Goal: Transaction & Acquisition: Download file/media

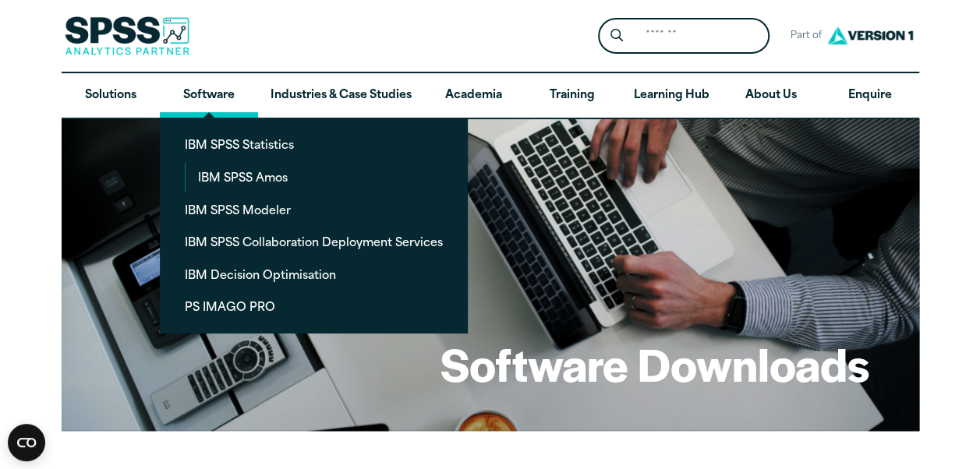
click at [225, 95] on link "Software" at bounding box center [209, 95] width 98 height 45
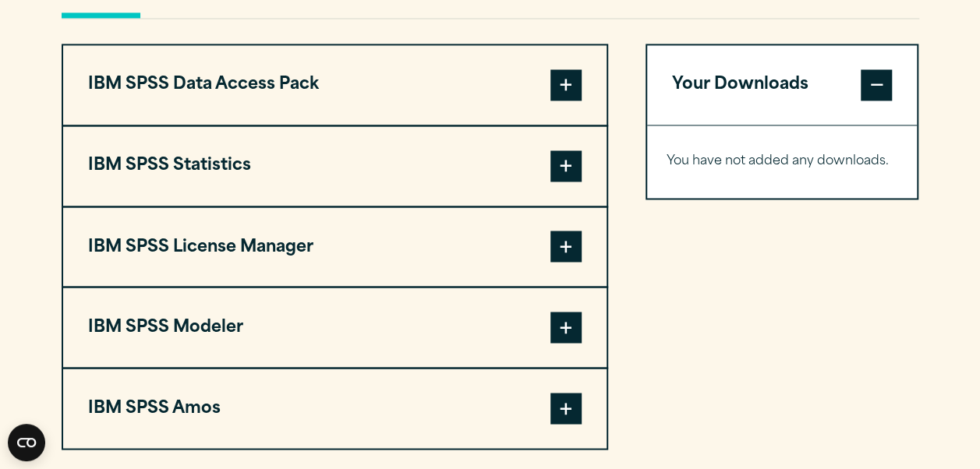
scroll to position [1155, 0]
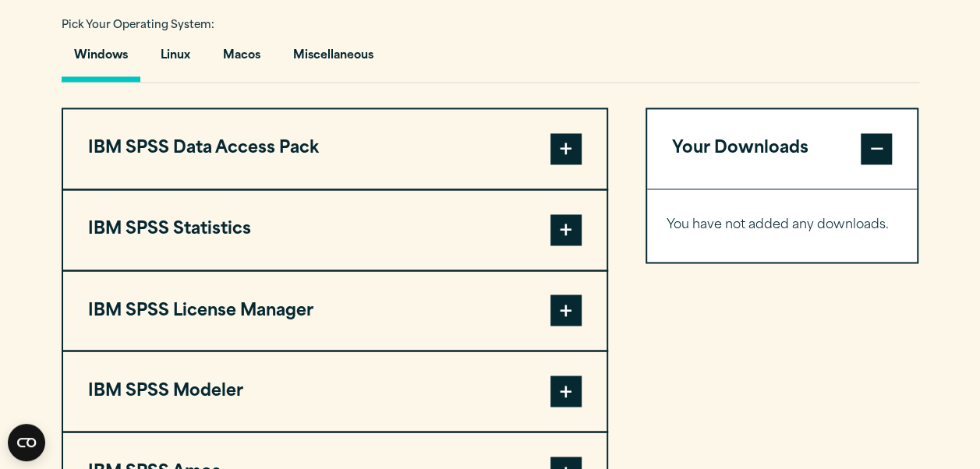
click at [563, 145] on span at bounding box center [565, 148] width 31 height 31
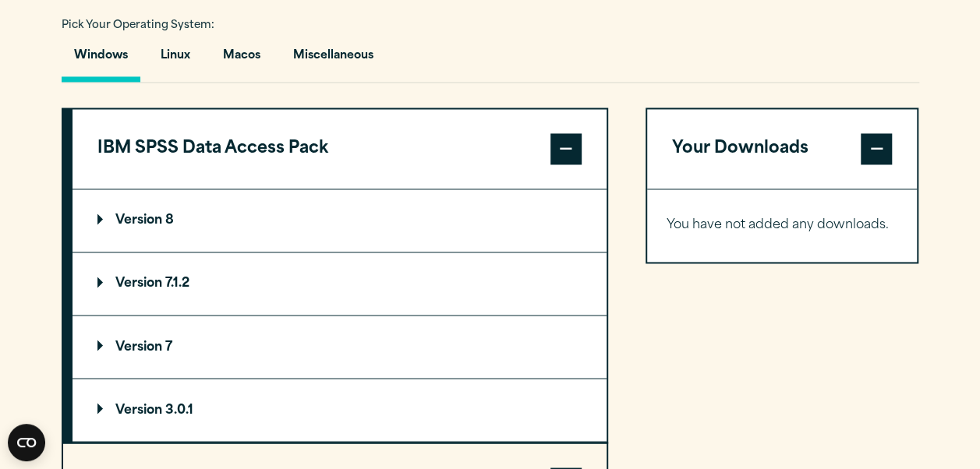
click at [572, 152] on span at bounding box center [565, 148] width 31 height 31
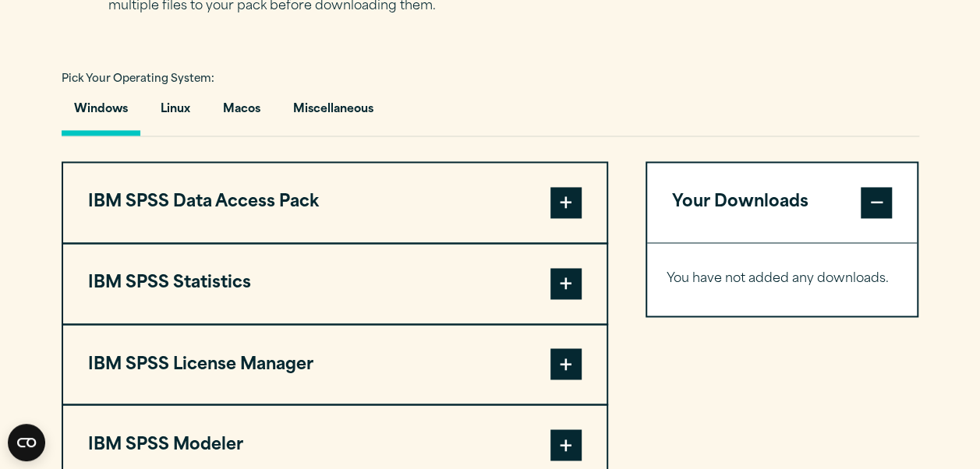
scroll to position [1077, 0]
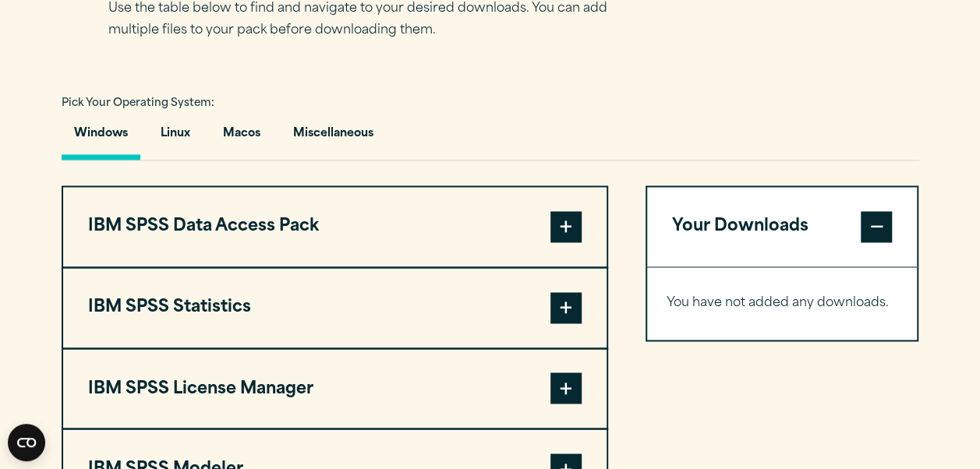
click at [560, 304] on span at bounding box center [565, 307] width 31 height 31
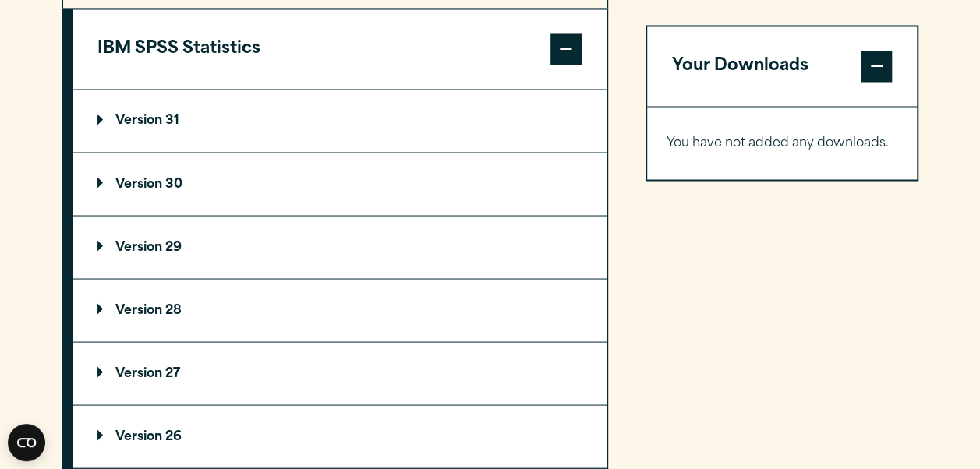
scroll to position [1341, 0]
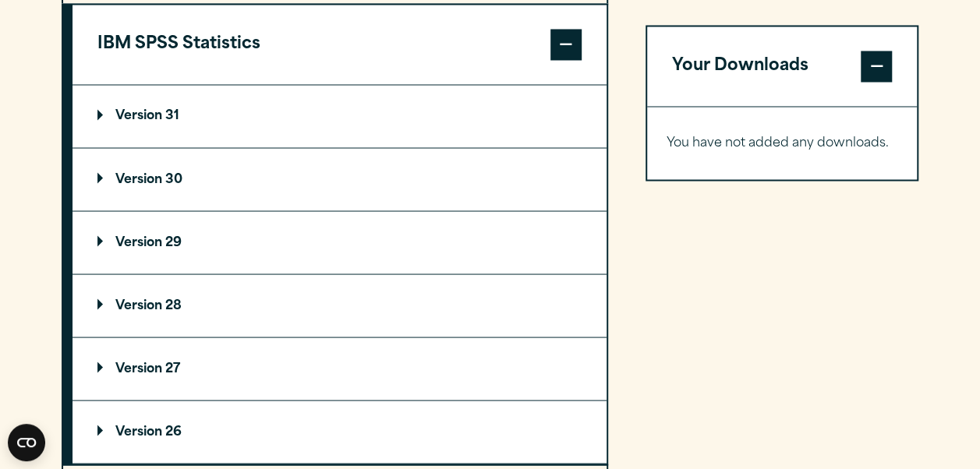
click at [153, 177] on p "Version 30" at bounding box center [139, 179] width 85 height 12
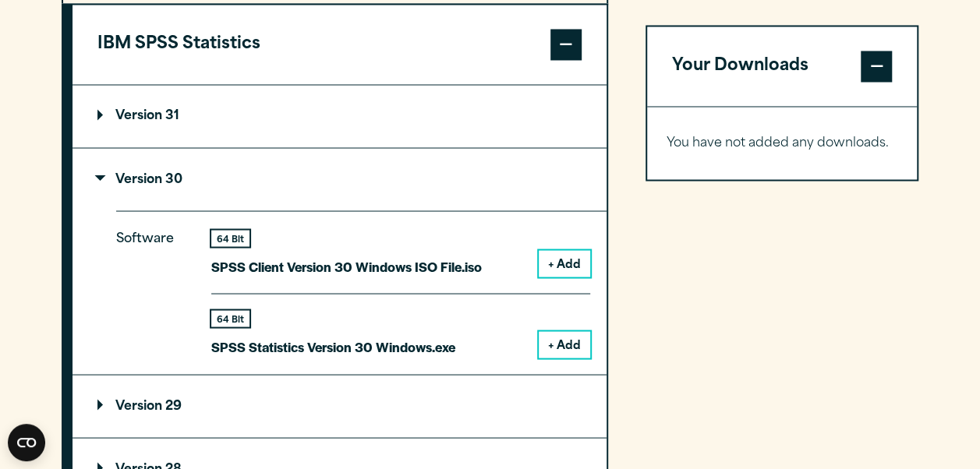
click at [555, 256] on button "+ Add" at bounding box center [564, 263] width 51 height 27
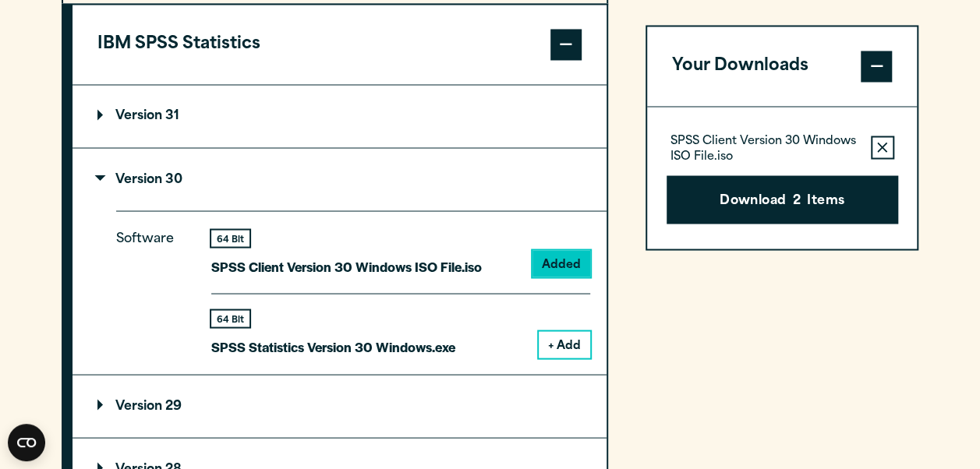
click at [888, 148] on button "Remove this item from your software download list" at bounding box center [882, 147] width 23 height 23
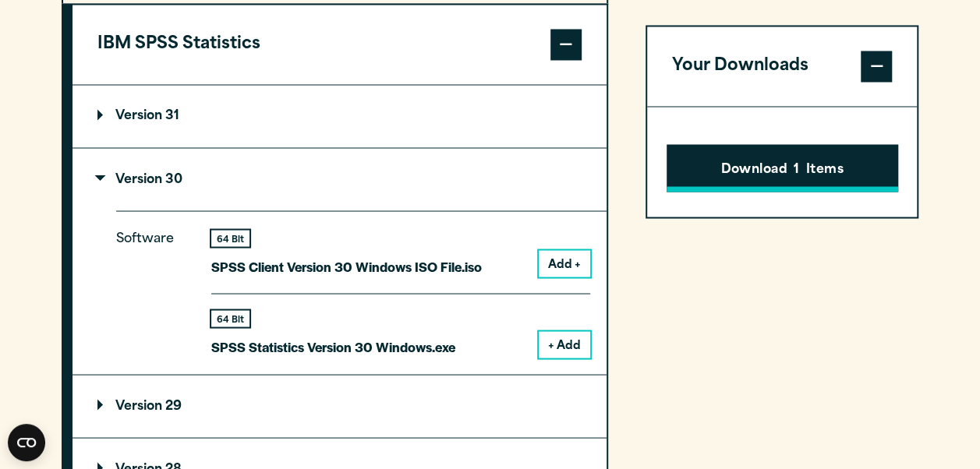
click at [814, 159] on button "Download 1 Items" at bounding box center [783, 168] width 232 height 48
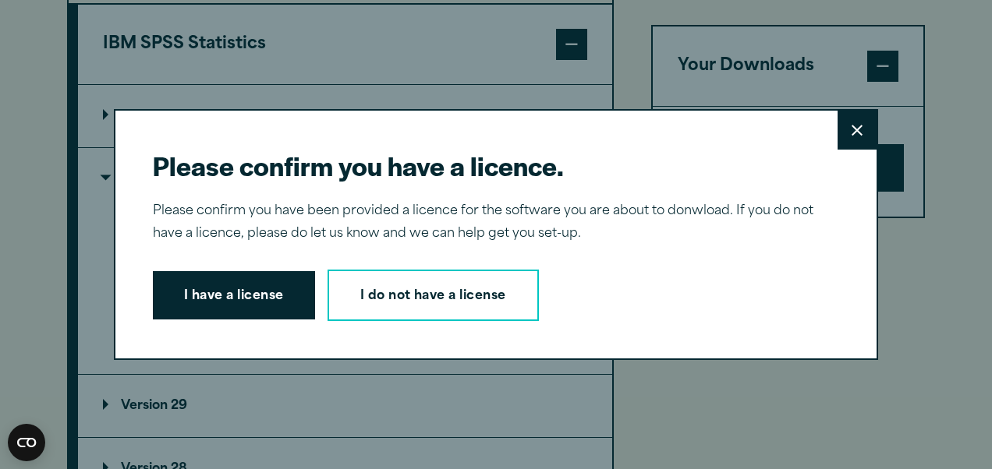
click at [858, 134] on button "Close" at bounding box center [856, 130] width 39 height 39
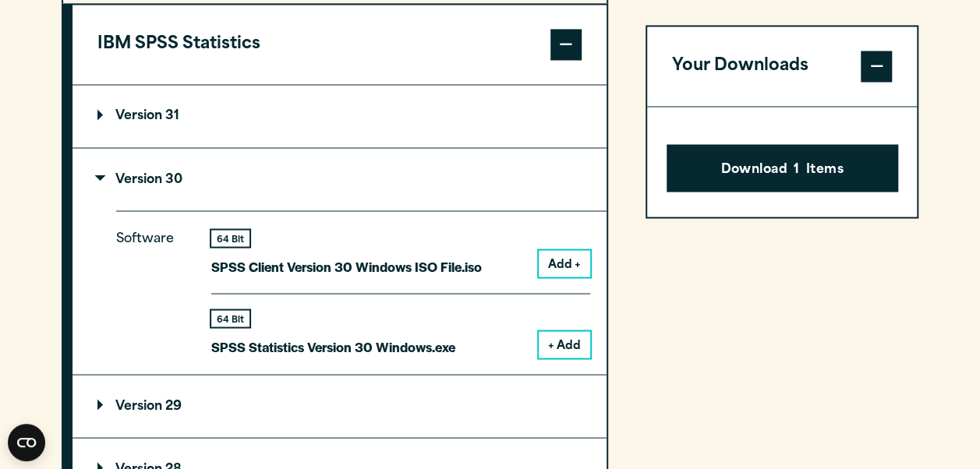
click at [572, 338] on button "+ Add" at bounding box center [564, 344] width 51 height 27
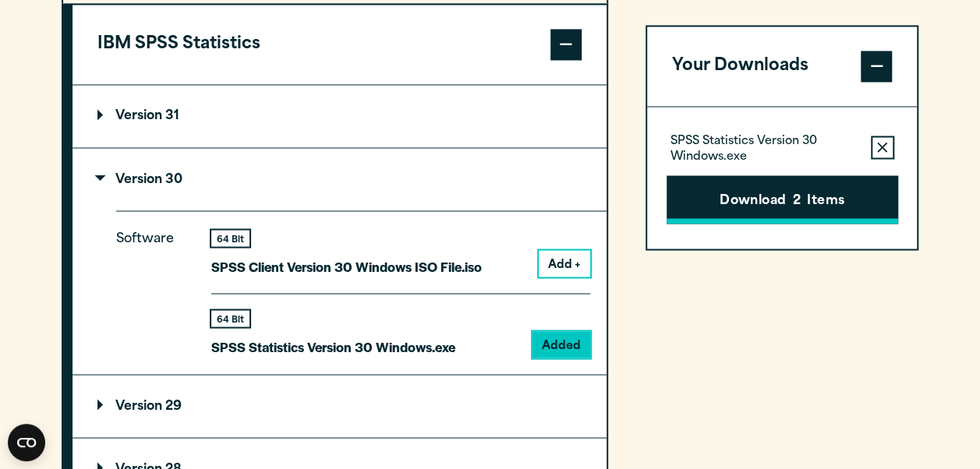
click at [791, 203] on button "Download 2 Items" at bounding box center [783, 199] width 232 height 48
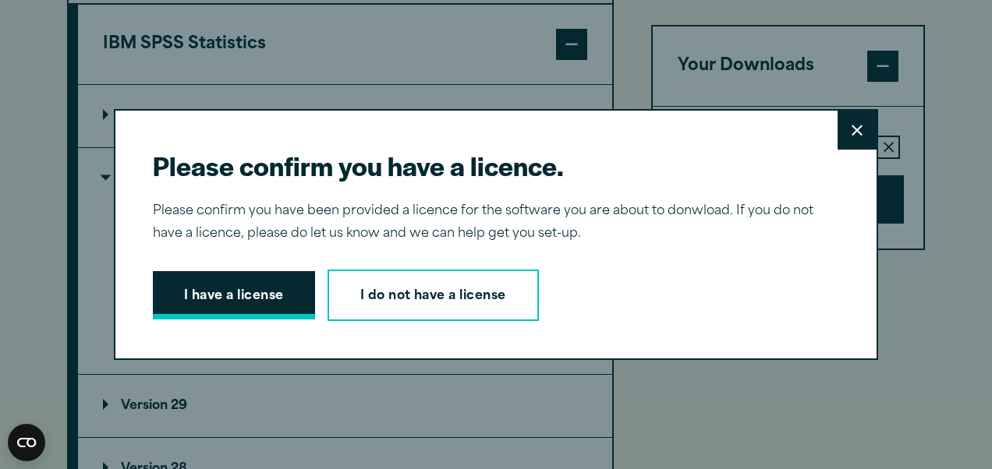
click at [239, 298] on button "I have a license" at bounding box center [234, 295] width 162 height 48
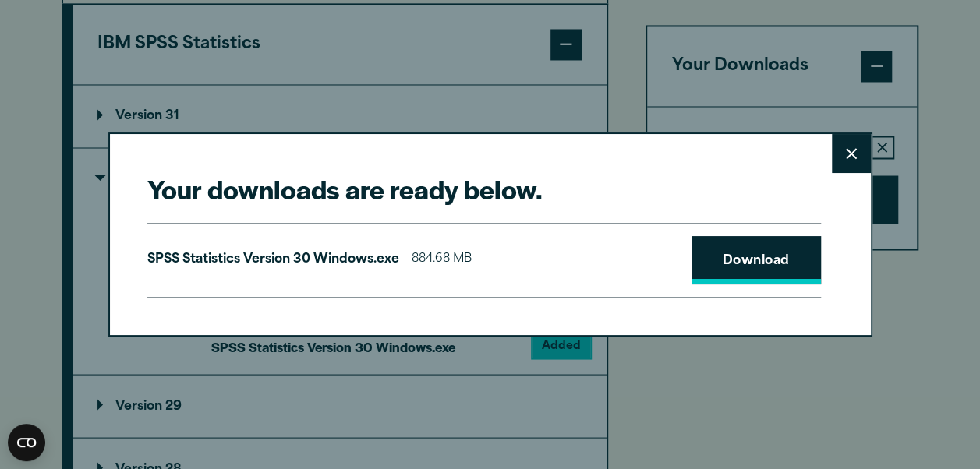
click at [744, 260] on link "Download" at bounding box center [756, 260] width 129 height 48
